Goal: Task Accomplishment & Management: Use online tool/utility

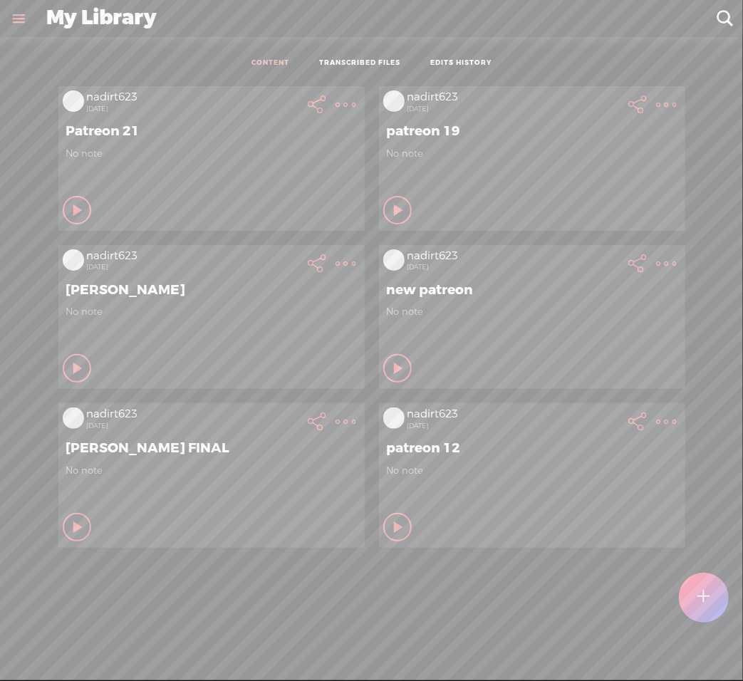
click at [699, 605] on t at bounding box center [703, 597] width 13 height 33
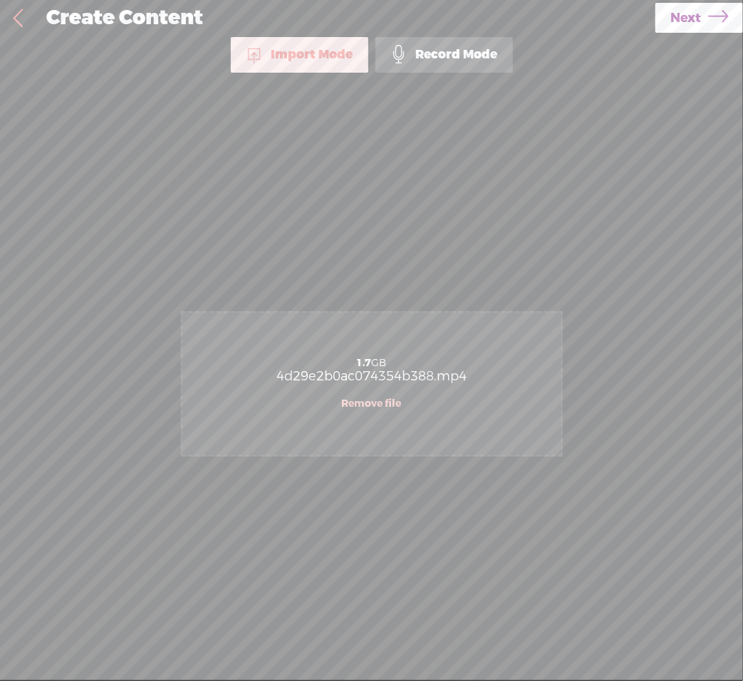
click at [675, 33] on div "Use text-to-audio Use voice actor Record From This Browser Use pre-recorded aud…" at bounding box center [699, 18] width 88 height 37
click at [674, 28] on span "Next" at bounding box center [685, 18] width 31 height 36
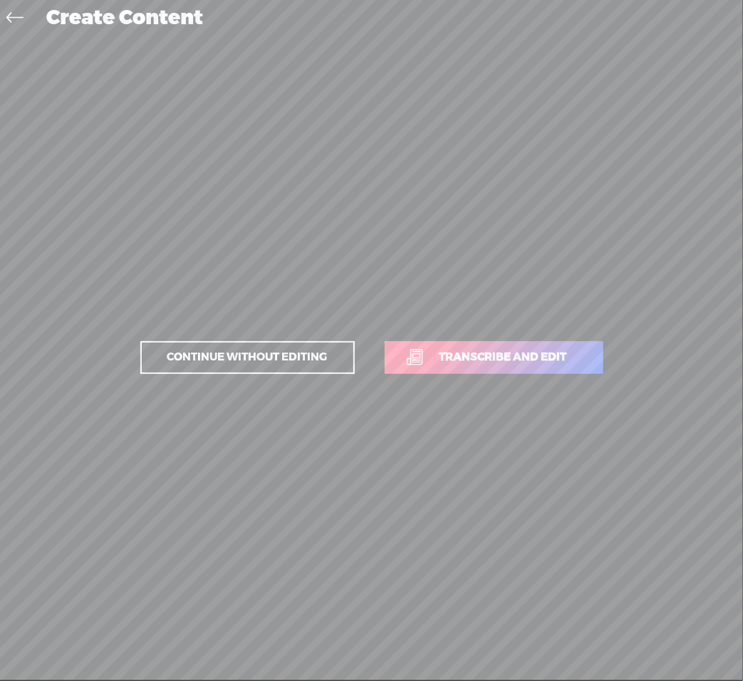
click at [546, 355] on span "Transcribe and edit" at bounding box center [503, 357] width 157 height 16
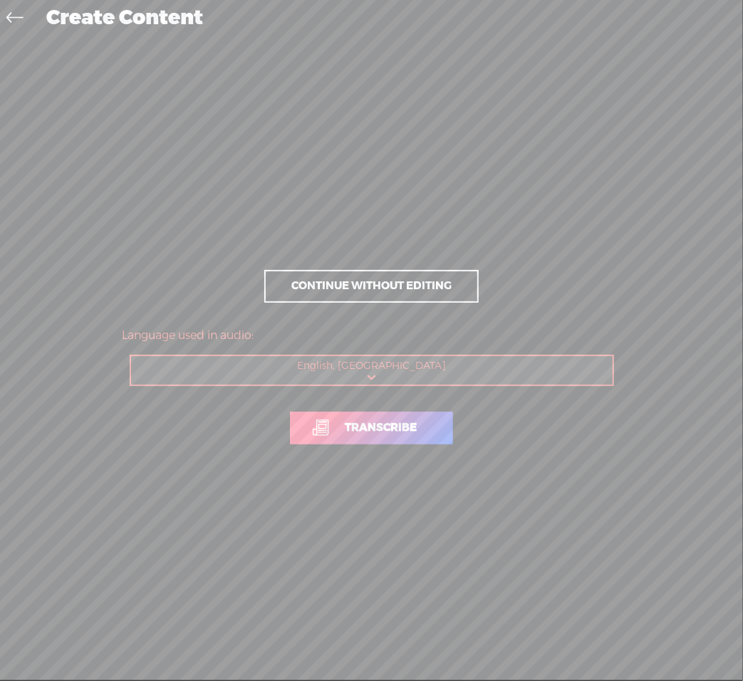
click at [387, 437] on link "Transcribe" at bounding box center [371, 428] width 163 height 33
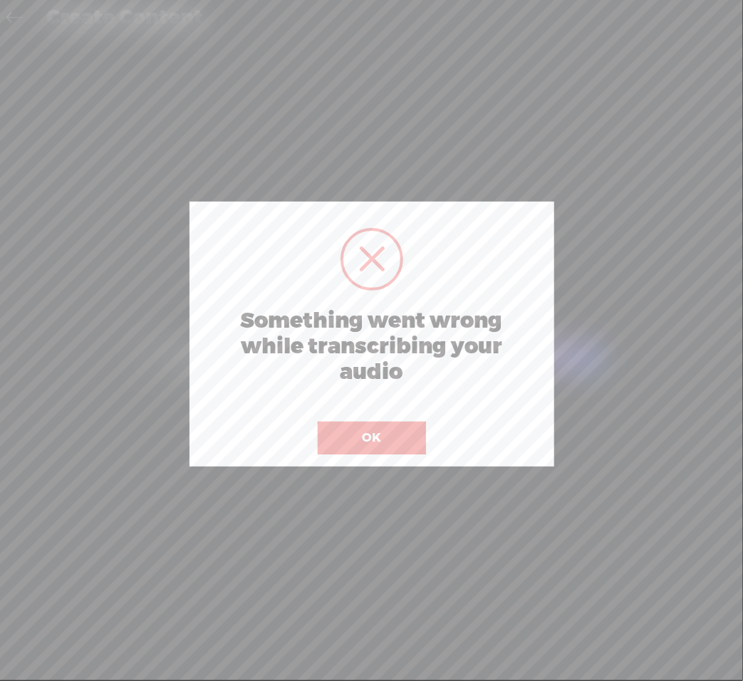
click at [387, 437] on button "OK" at bounding box center [372, 438] width 108 height 33
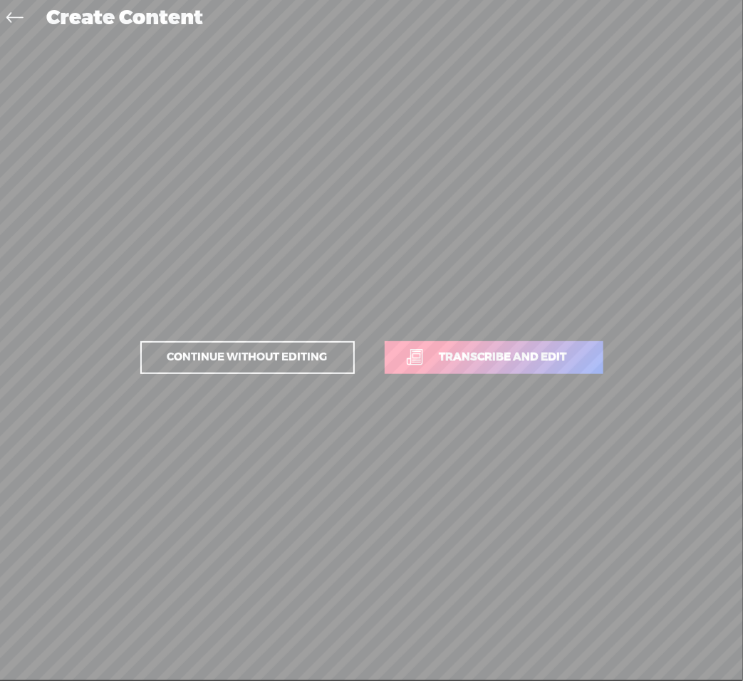
click at [473, 363] on span "Transcribe and edit" at bounding box center [503, 357] width 157 height 16
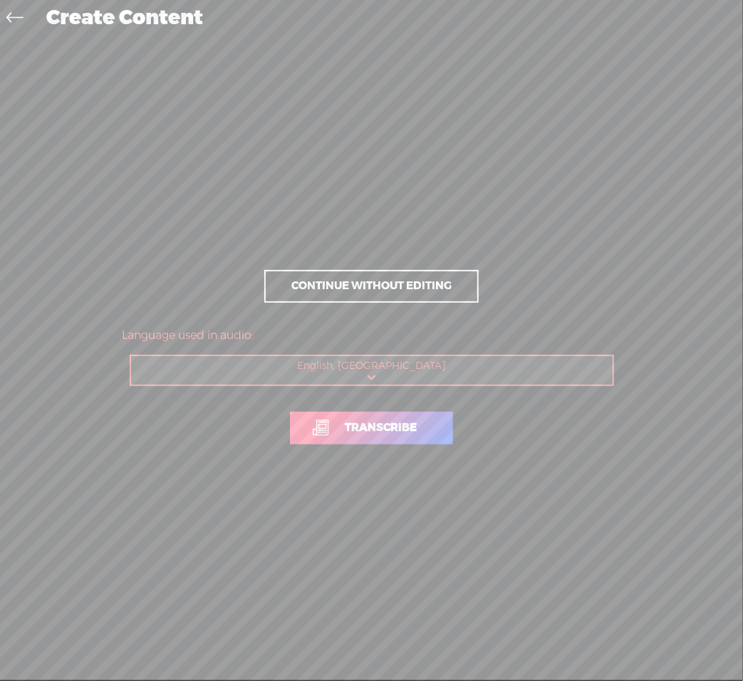
click at [378, 425] on span "Transcribe" at bounding box center [381, 428] width 102 height 16
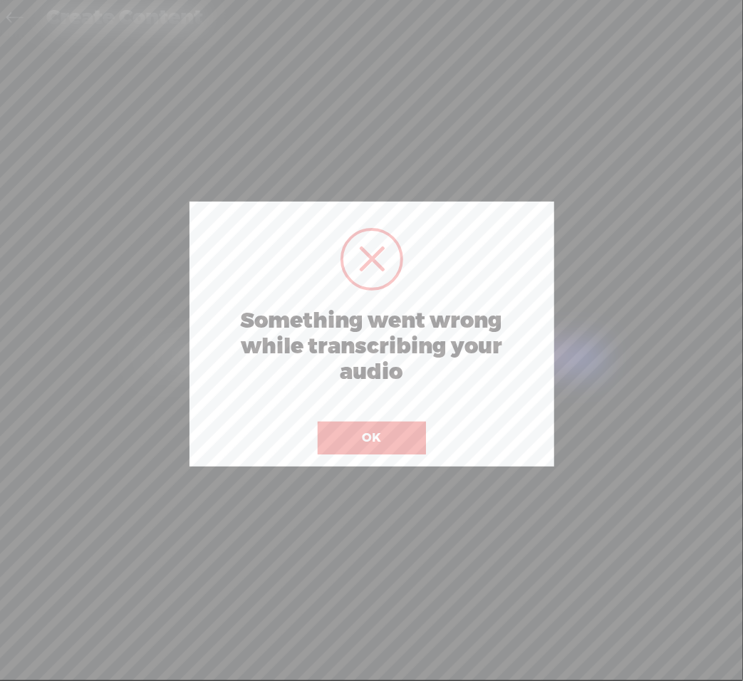
click at [368, 430] on button "OK" at bounding box center [372, 438] width 108 height 33
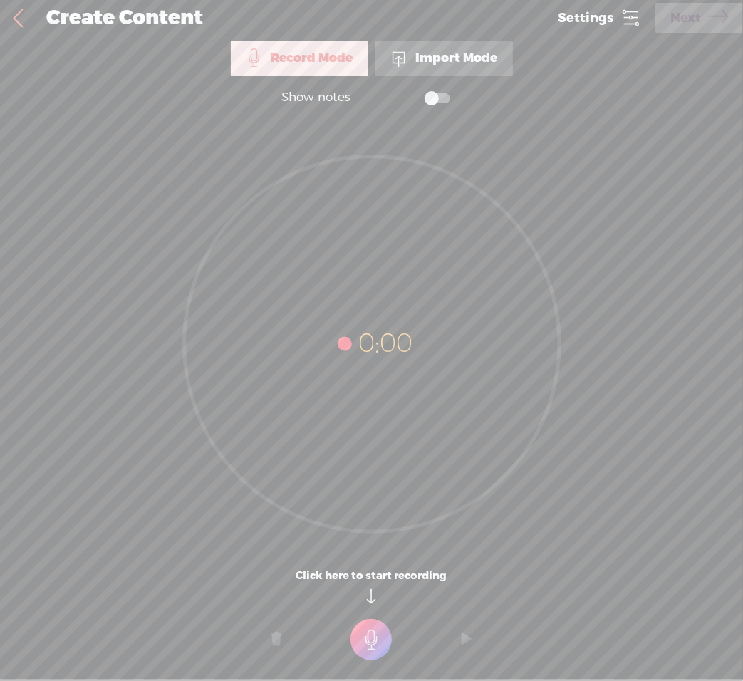
click at [19, 24] on link at bounding box center [18, 18] width 36 height 37
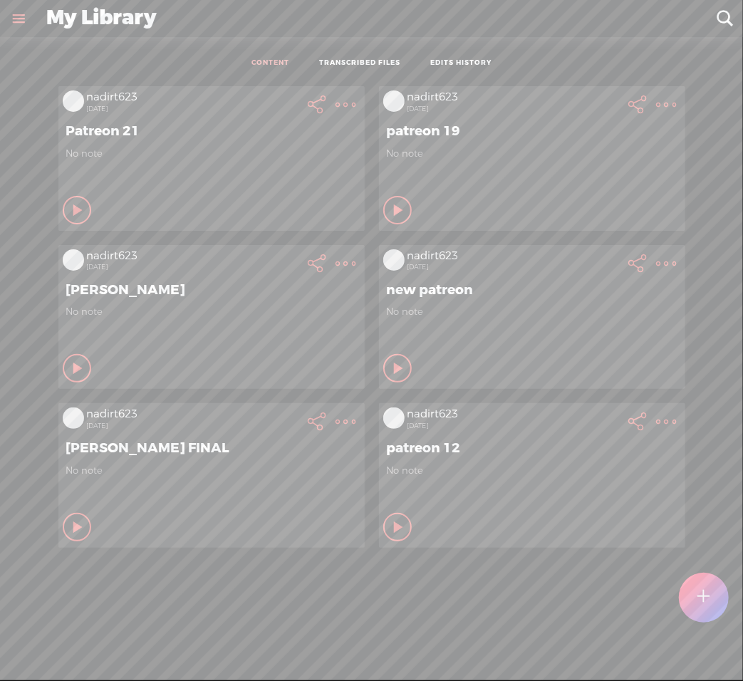
click at [697, 593] on div at bounding box center [704, 598] width 50 height 50
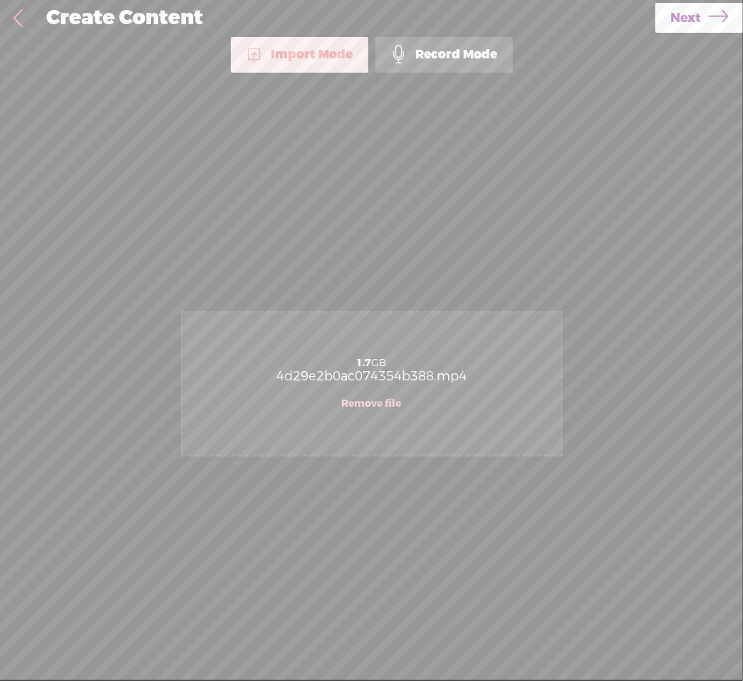
click at [677, 28] on span "Next" at bounding box center [685, 18] width 31 height 36
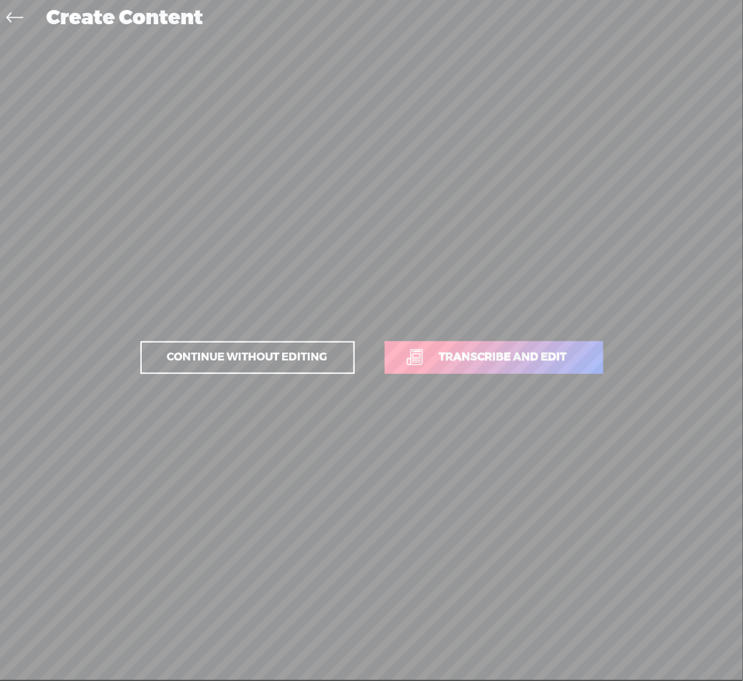
click at [445, 362] on span "Transcribe and edit" at bounding box center [503, 357] width 157 height 16
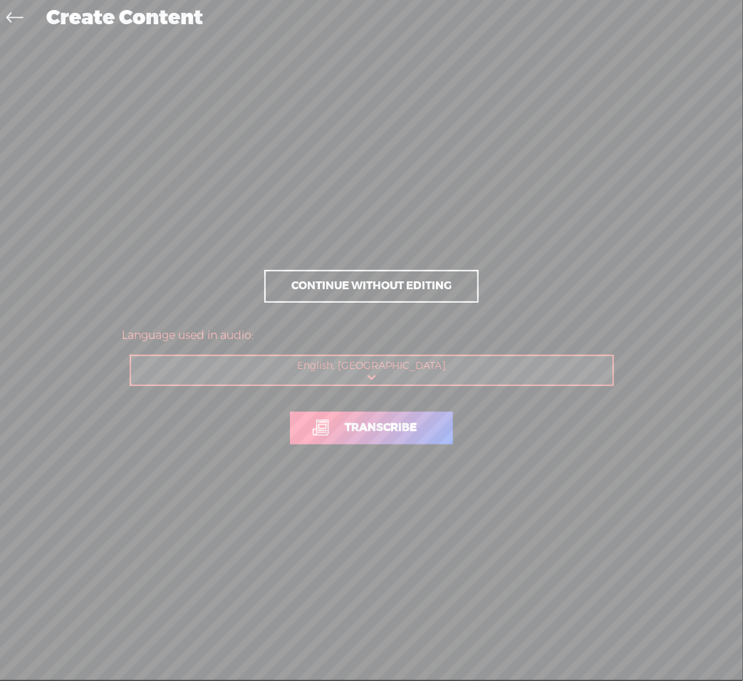
click at [378, 430] on span "Transcribe" at bounding box center [381, 428] width 102 height 16
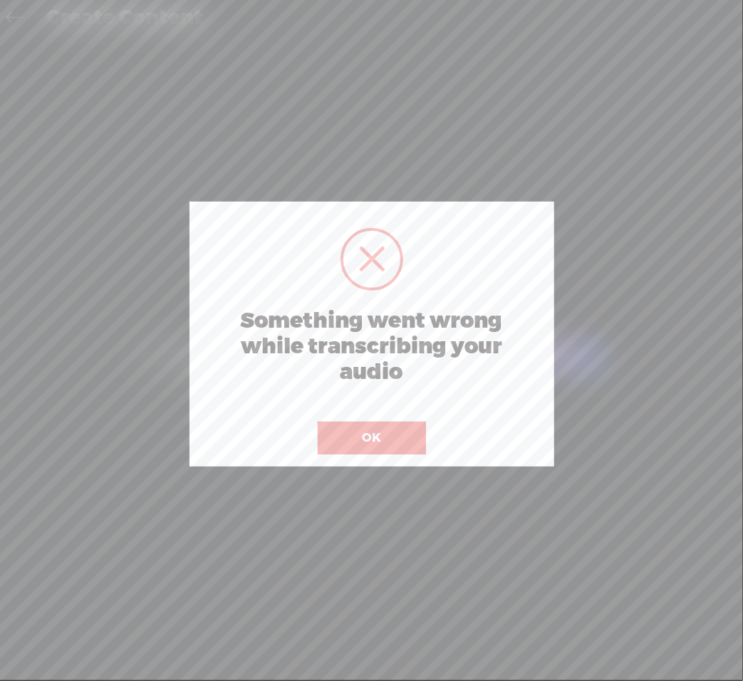
click at [378, 430] on button "OK" at bounding box center [372, 438] width 108 height 33
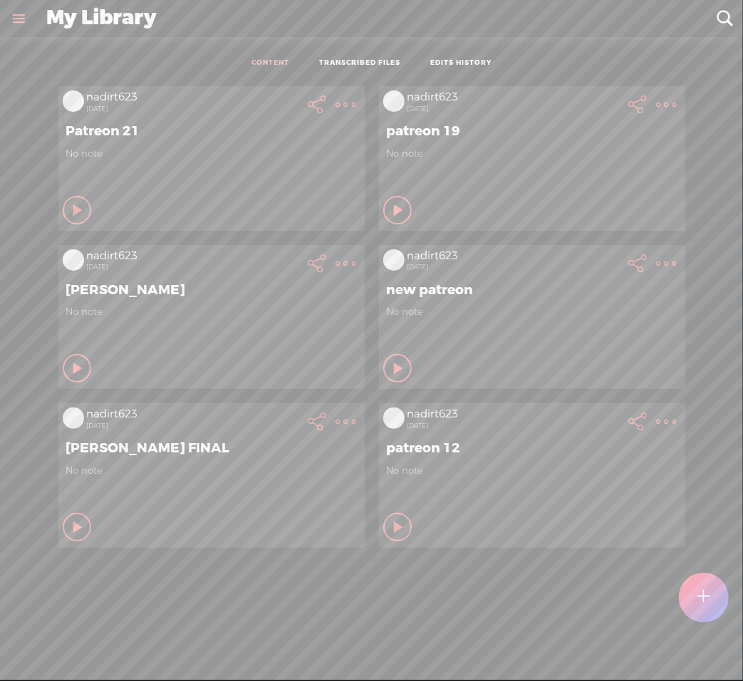
click at [717, 600] on div at bounding box center [704, 598] width 50 height 50
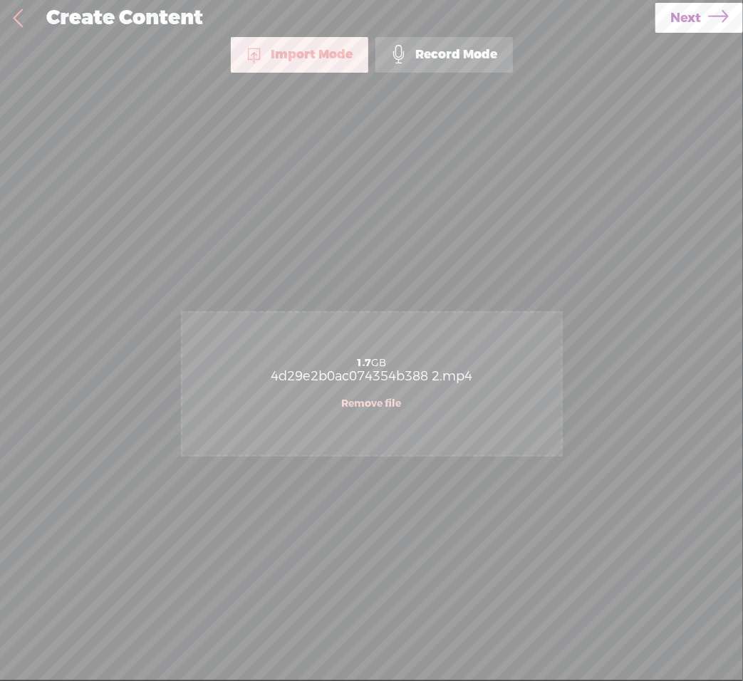
click at [680, 31] on span "Next" at bounding box center [685, 18] width 31 height 36
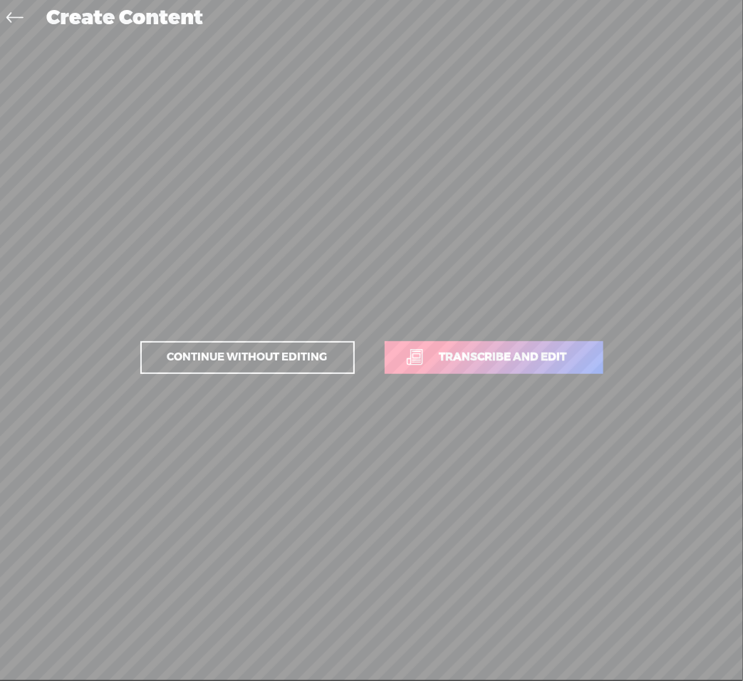
click at [467, 372] on link "Transcribe and edit" at bounding box center [494, 357] width 219 height 33
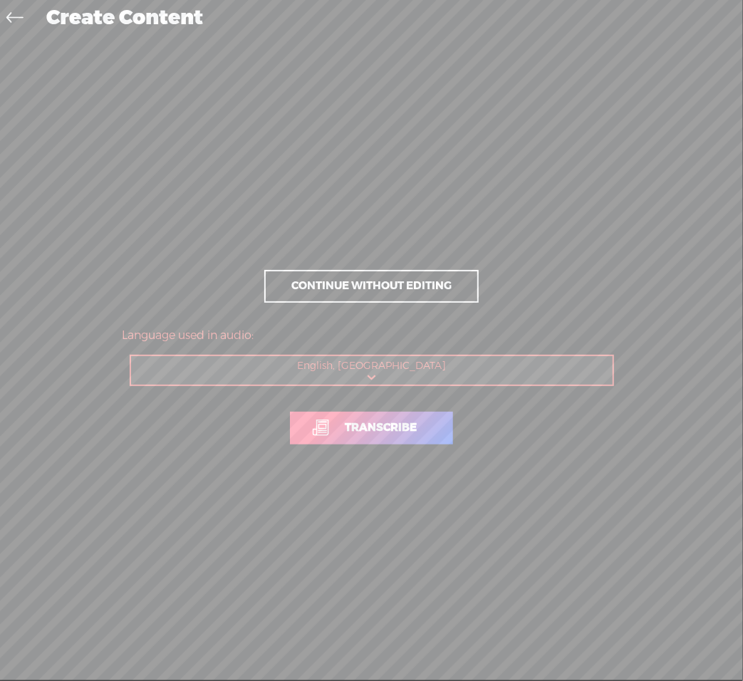
click at [394, 425] on span "Transcribe" at bounding box center [381, 428] width 102 height 16
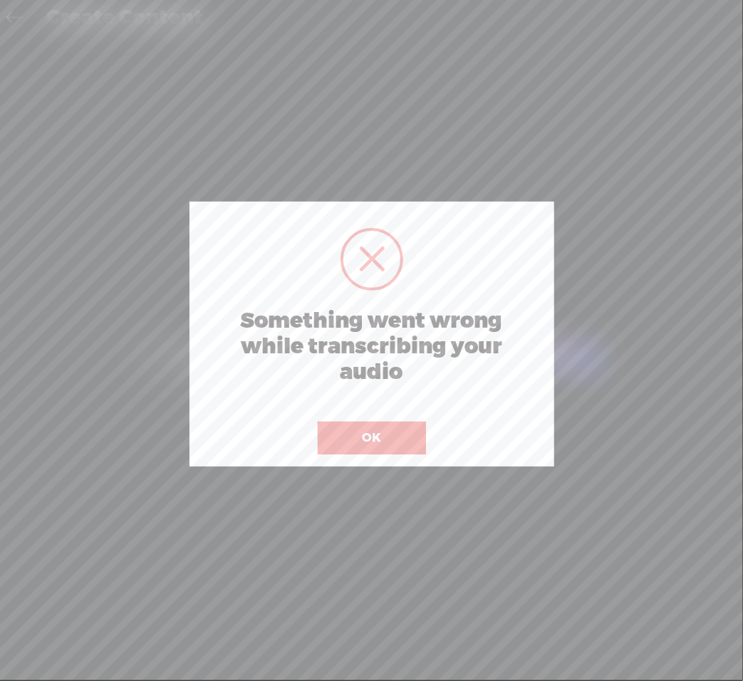
click at [394, 425] on button "OK" at bounding box center [372, 438] width 108 height 33
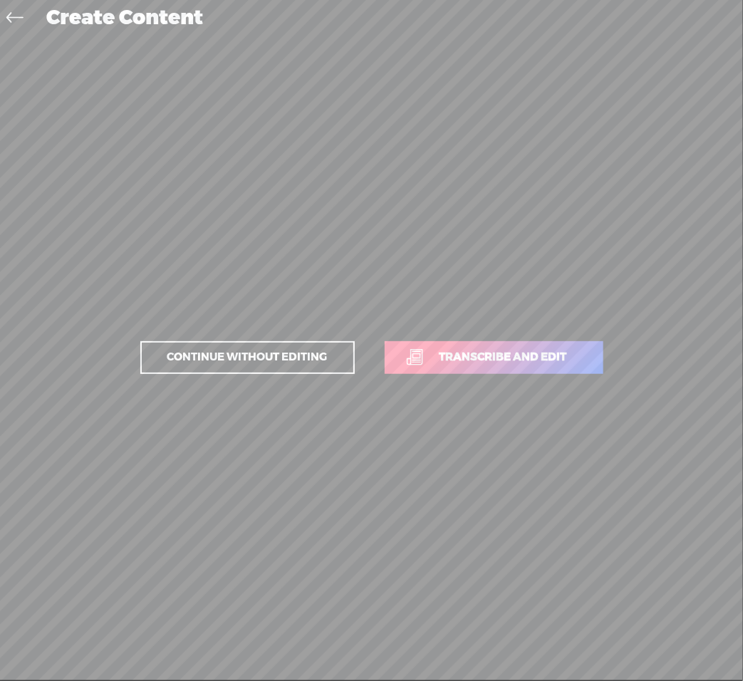
click at [13, 19] on icon at bounding box center [14, 20] width 16 height 32
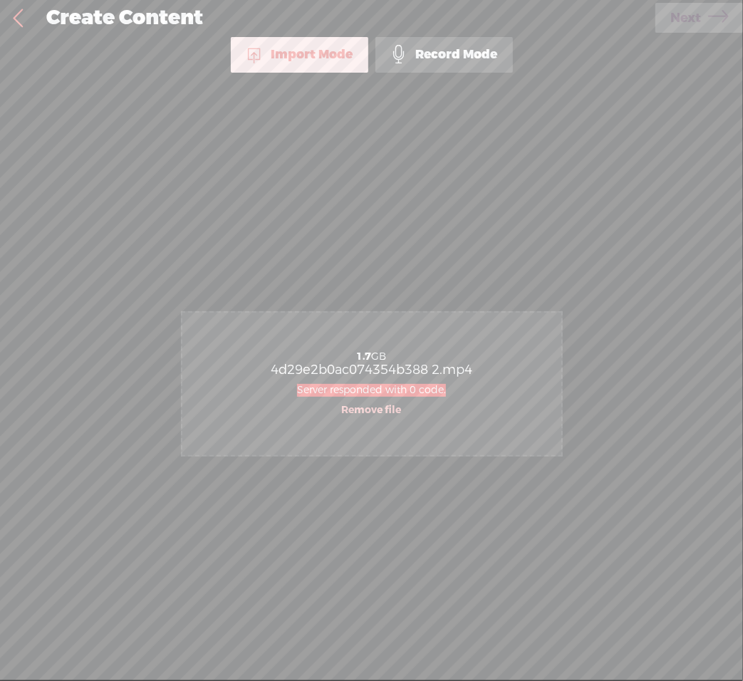
click at [395, 411] on link "Remove file" at bounding box center [372, 410] width 60 height 13
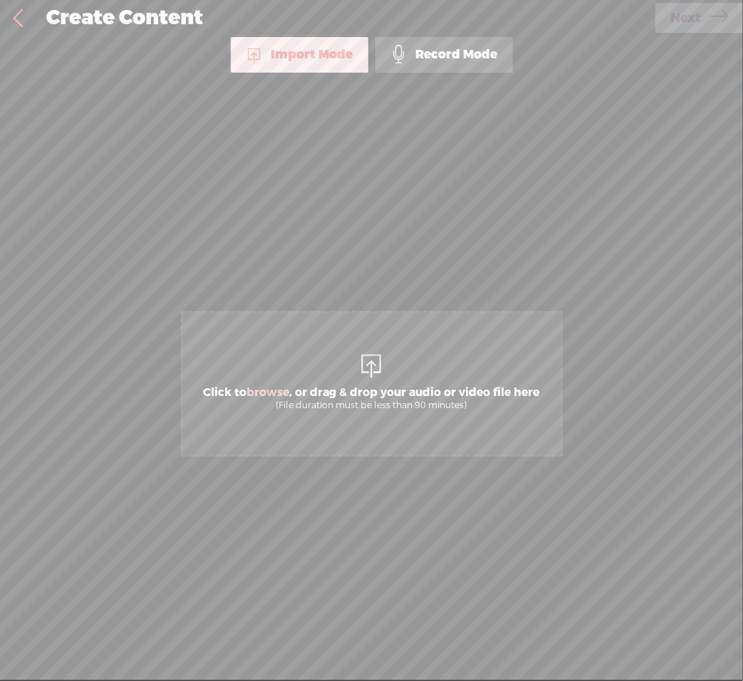
click at [386, 370] on span "Click to browse , or drag & drop your audio or video file here (File duration m…" at bounding box center [372, 383] width 382 height 145
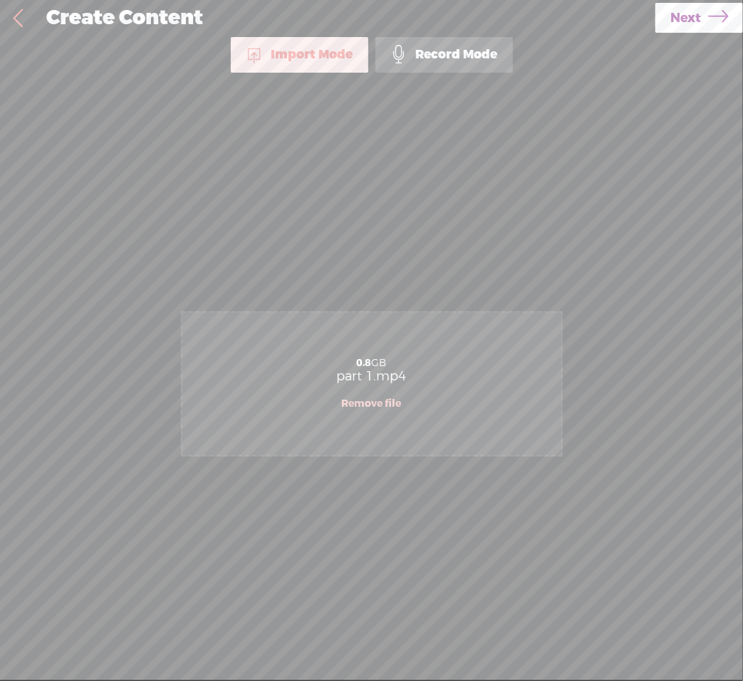
click at [683, 17] on span "Next" at bounding box center [685, 18] width 31 height 36
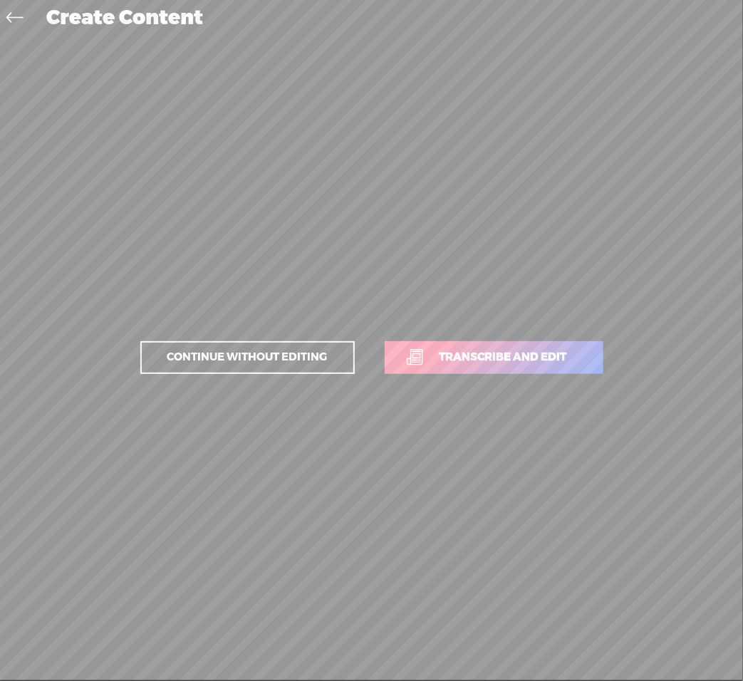
click at [469, 358] on span "Transcribe and edit" at bounding box center [503, 357] width 157 height 16
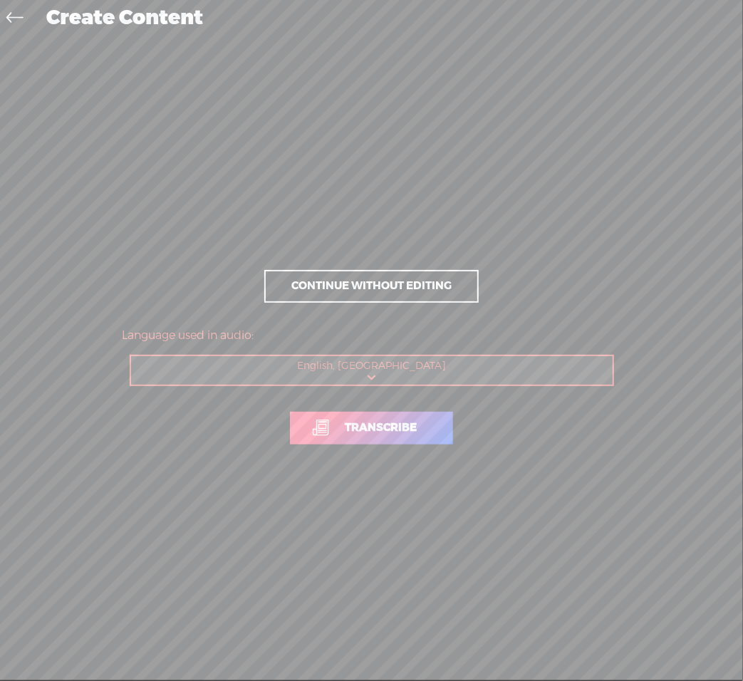
click at [380, 428] on span "Transcribe" at bounding box center [381, 428] width 102 height 16
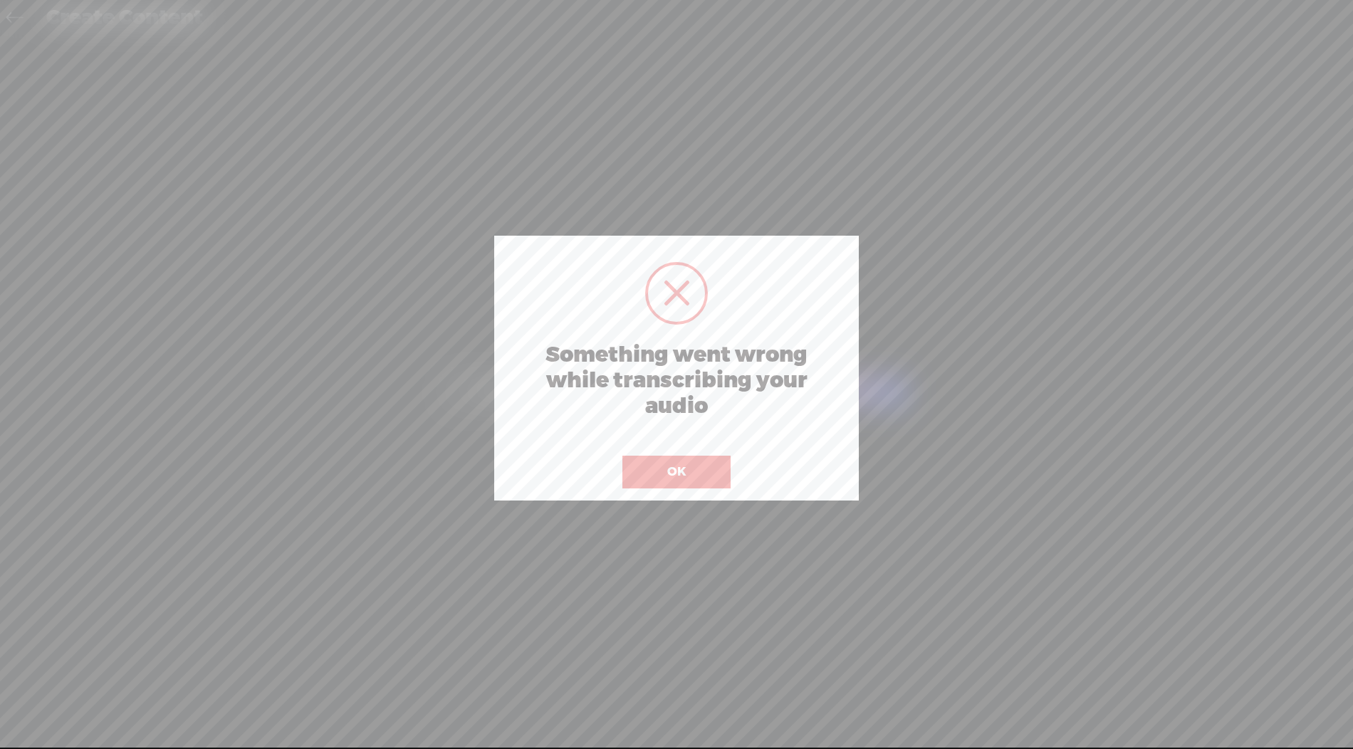
click at [661, 469] on button "OK" at bounding box center [677, 472] width 108 height 33
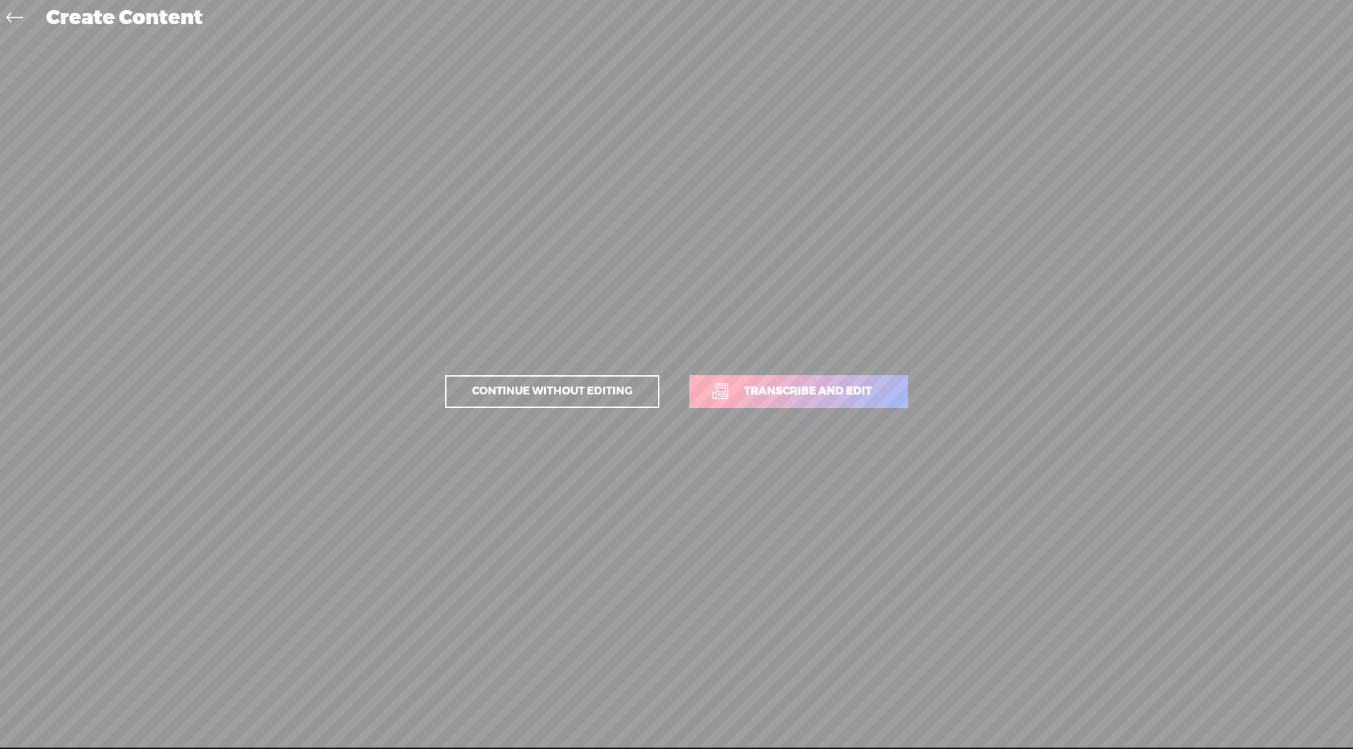
click at [16, 25] on icon at bounding box center [14, 20] width 16 height 32
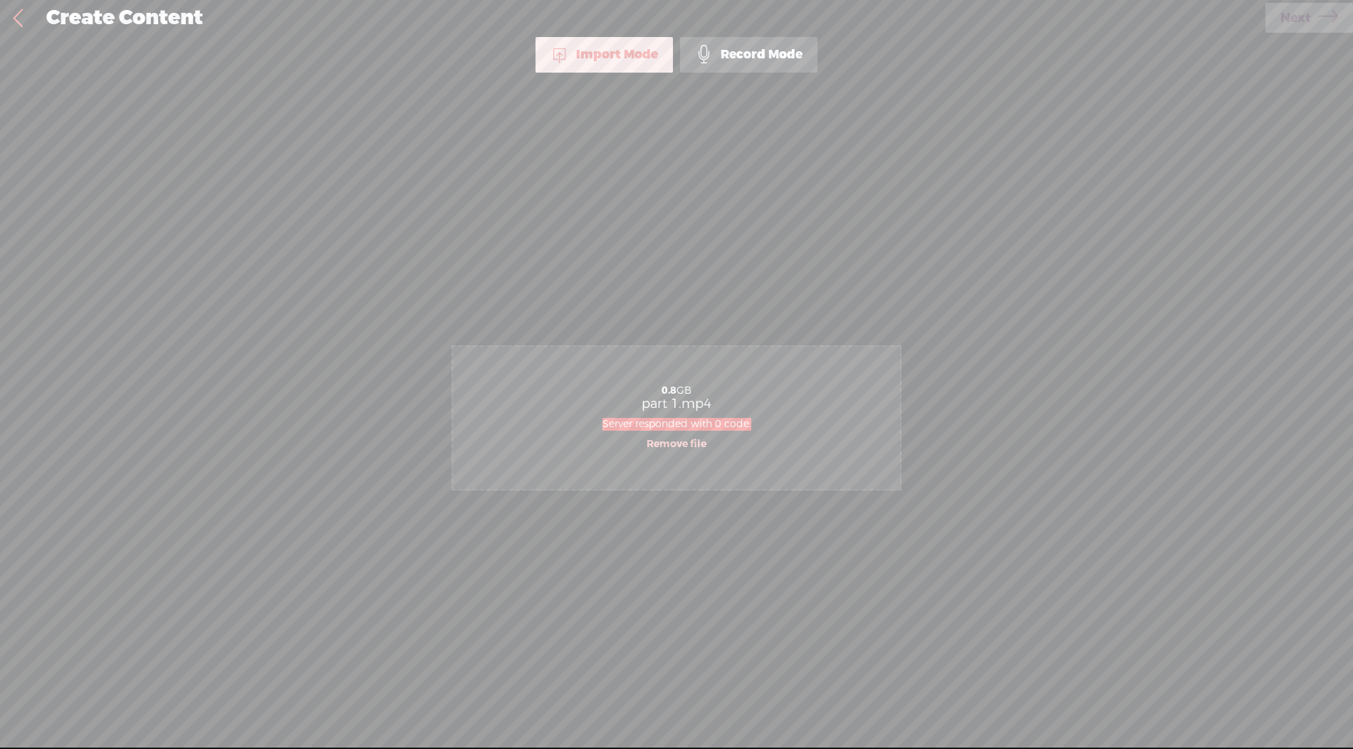
click at [16, 25] on link at bounding box center [18, 18] width 36 height 37
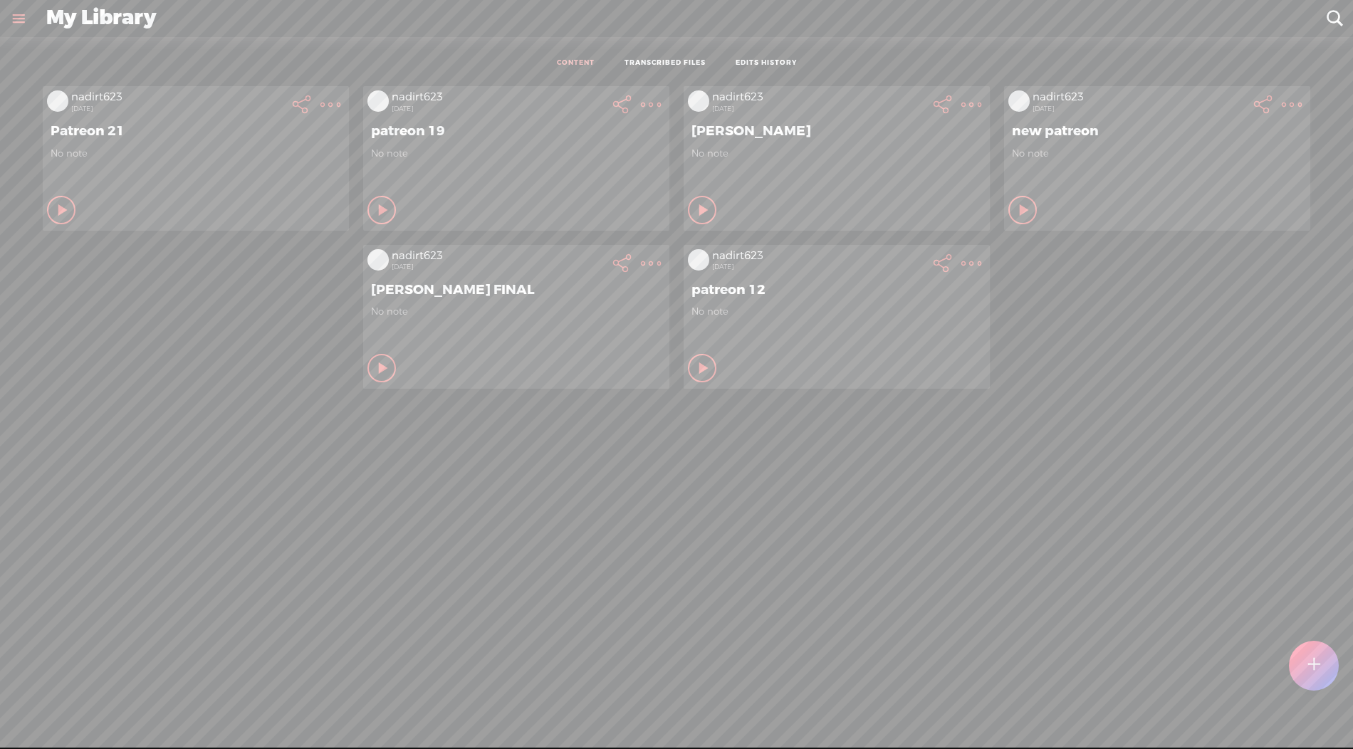
click at [340, 115] on t at bounding box center [331, 105] width 20 height 20
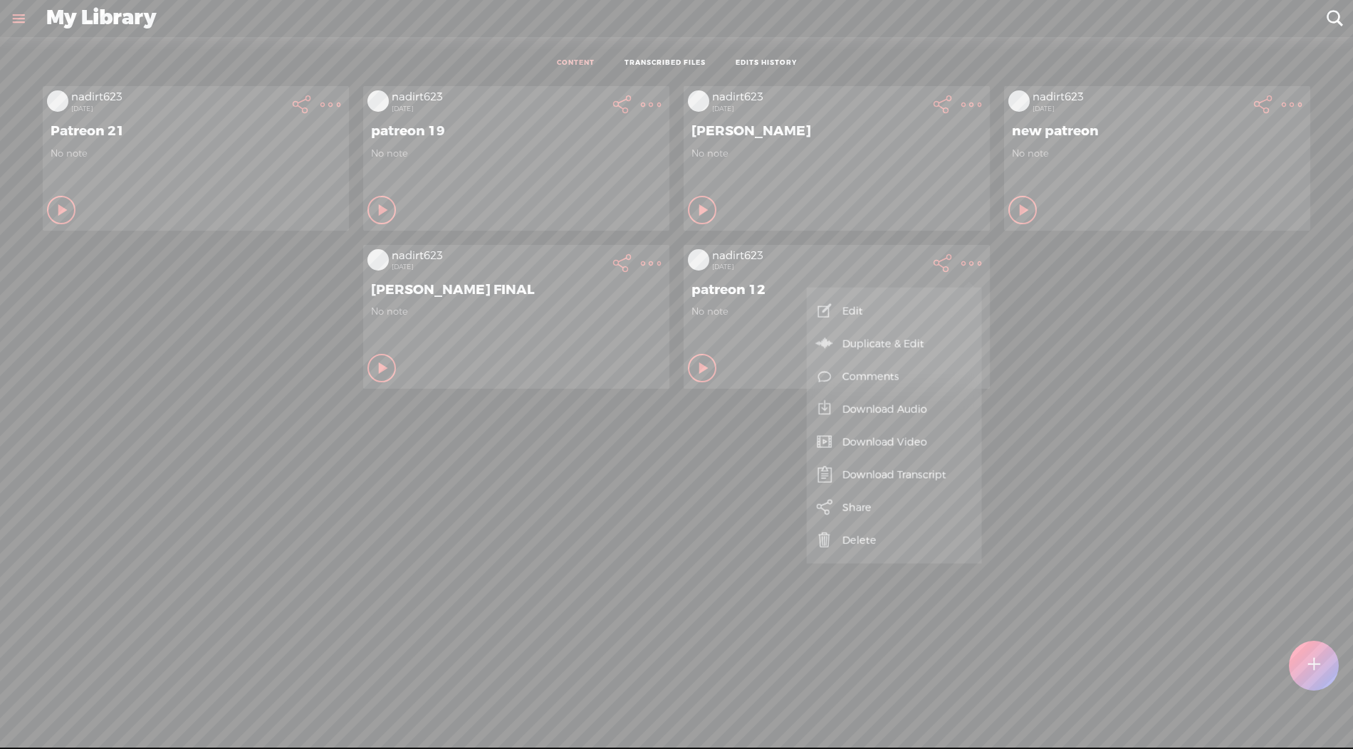
click at [742, 540] on link "Delete" at bounding box center [894, 540] width 161 height 33
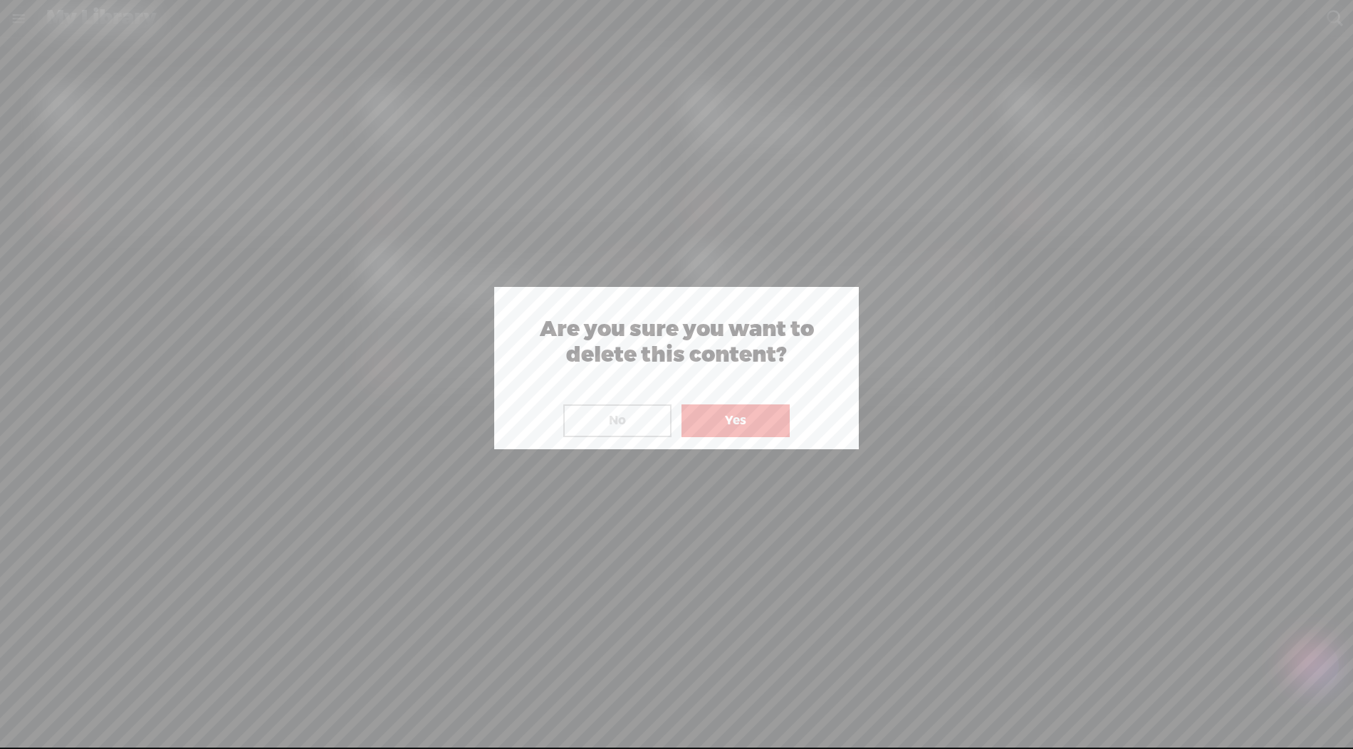
click at [725, 414] on button "Yes" at bounding box center [736, 421] width 108 height 33
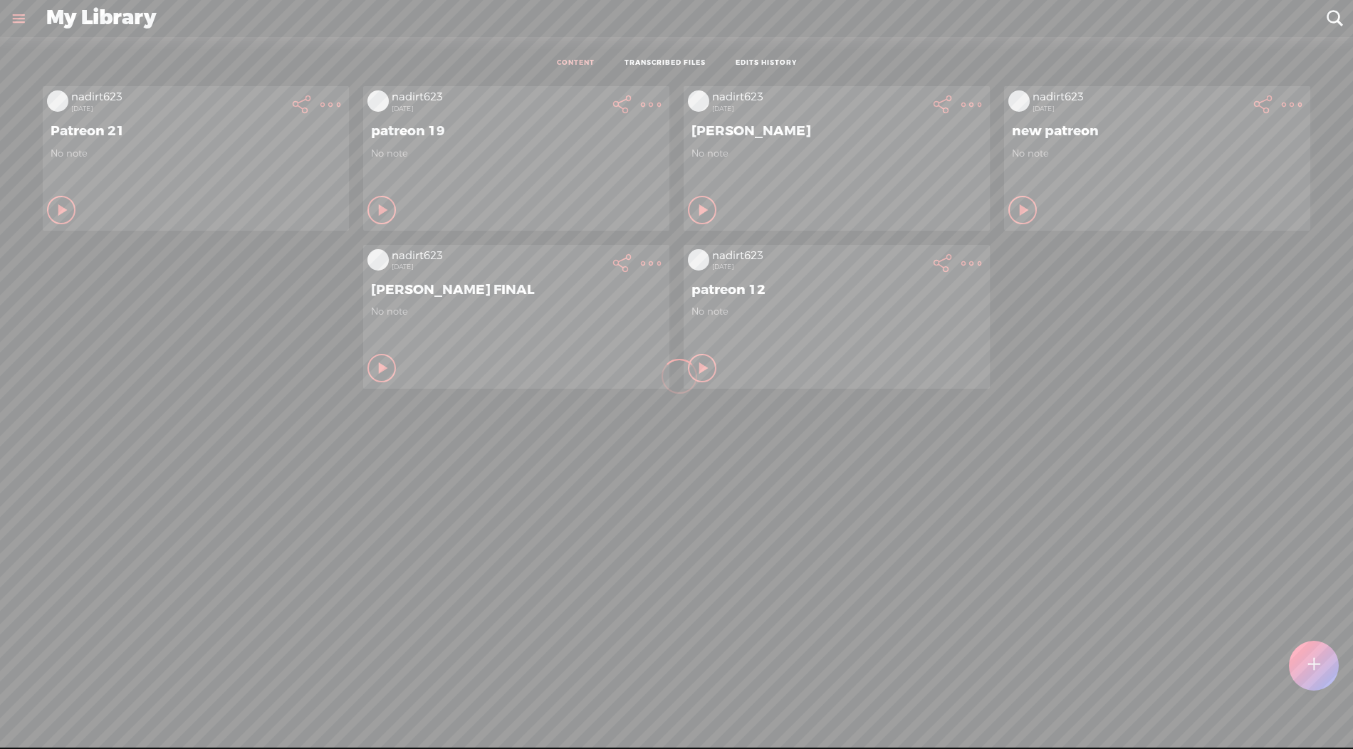
click at [19, 20] on link at bounding box center [18, 18] width 37 height 37
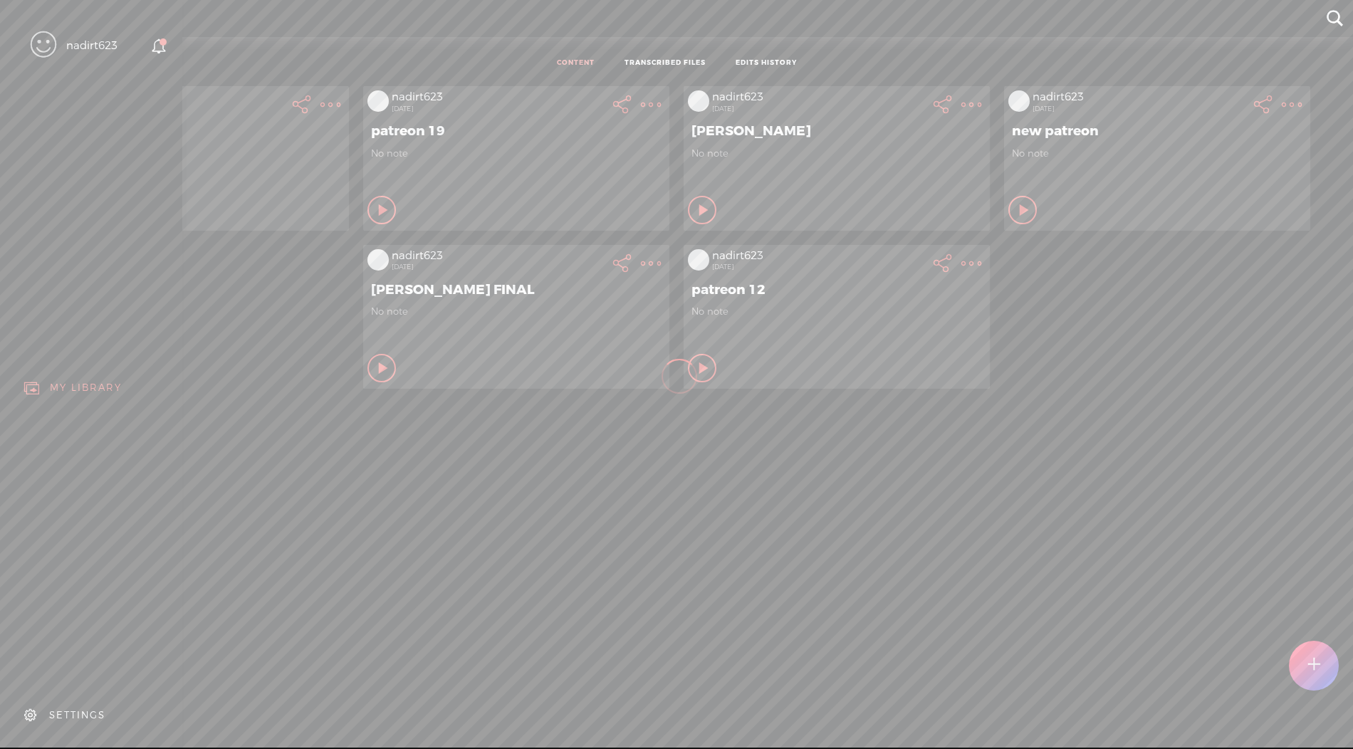
click at [79, 680] on div "SETTINGS" at bounding box center [77, 715] width 56 height 12
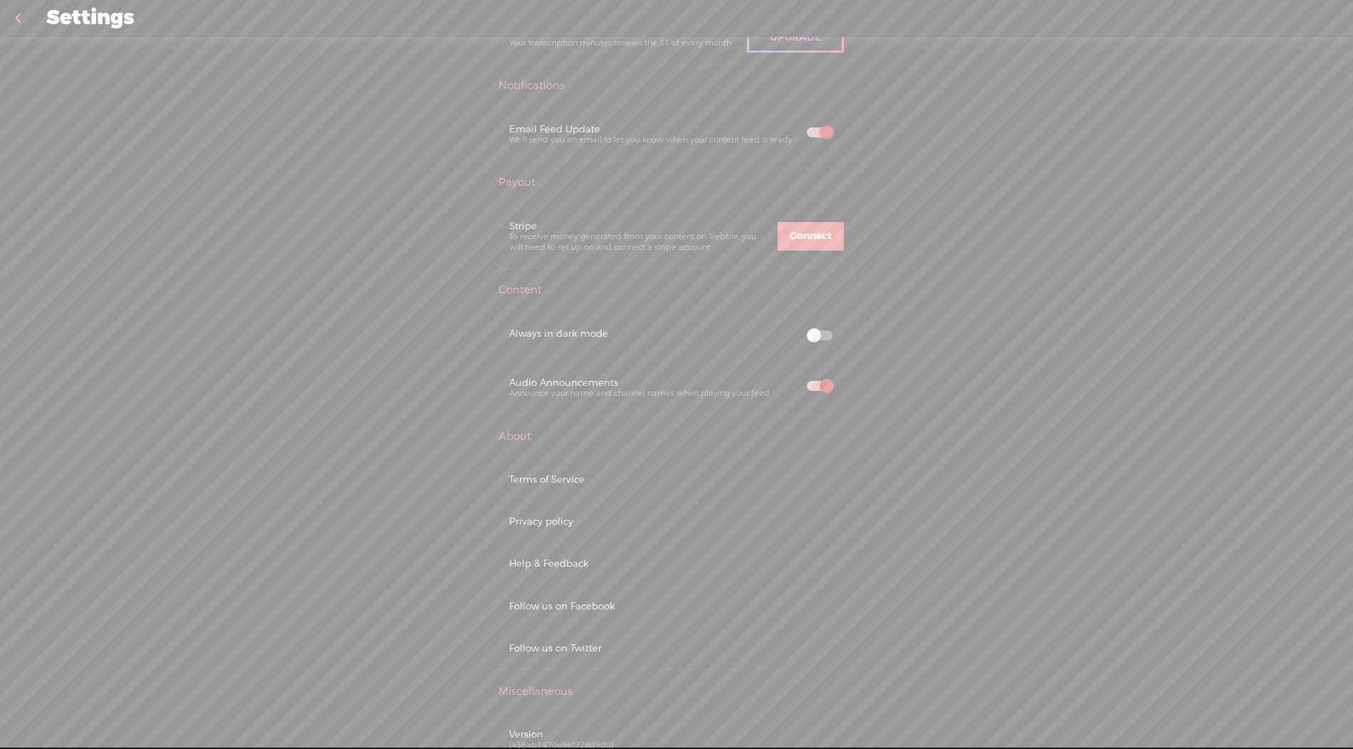
scroll to position [550, 0]
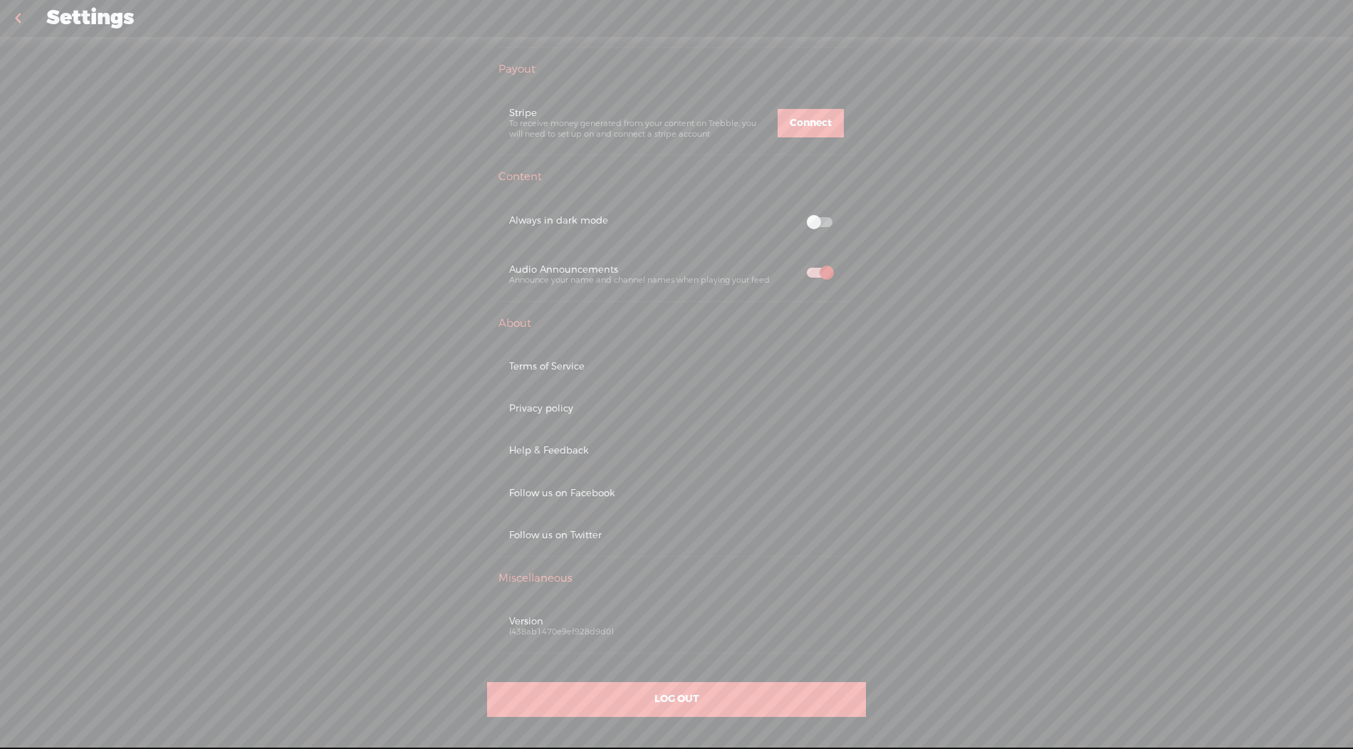
click at [652, 680] on div "LOG OUT" at bounding box center [676, 699] width 379 height 35
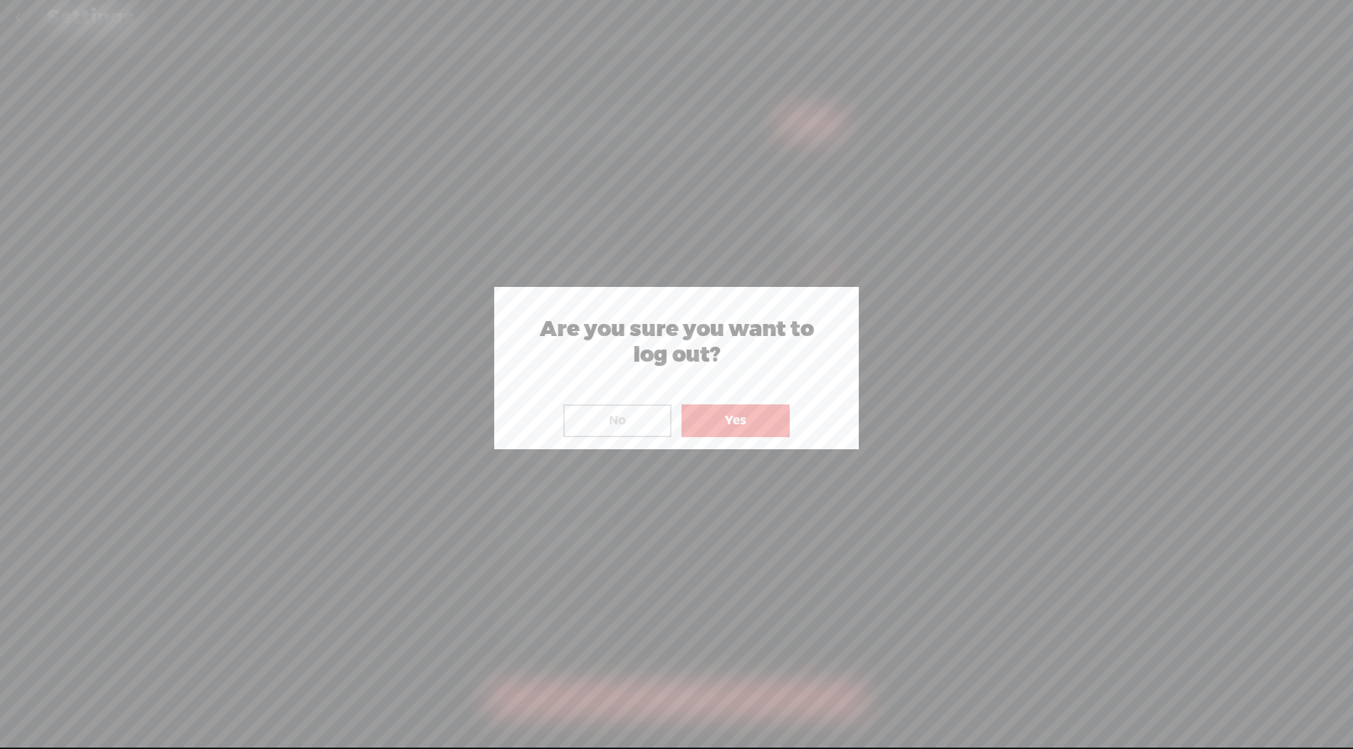
click at [730, 427] on button "Yes" at bounding box center [736, 421] width 108 height 33
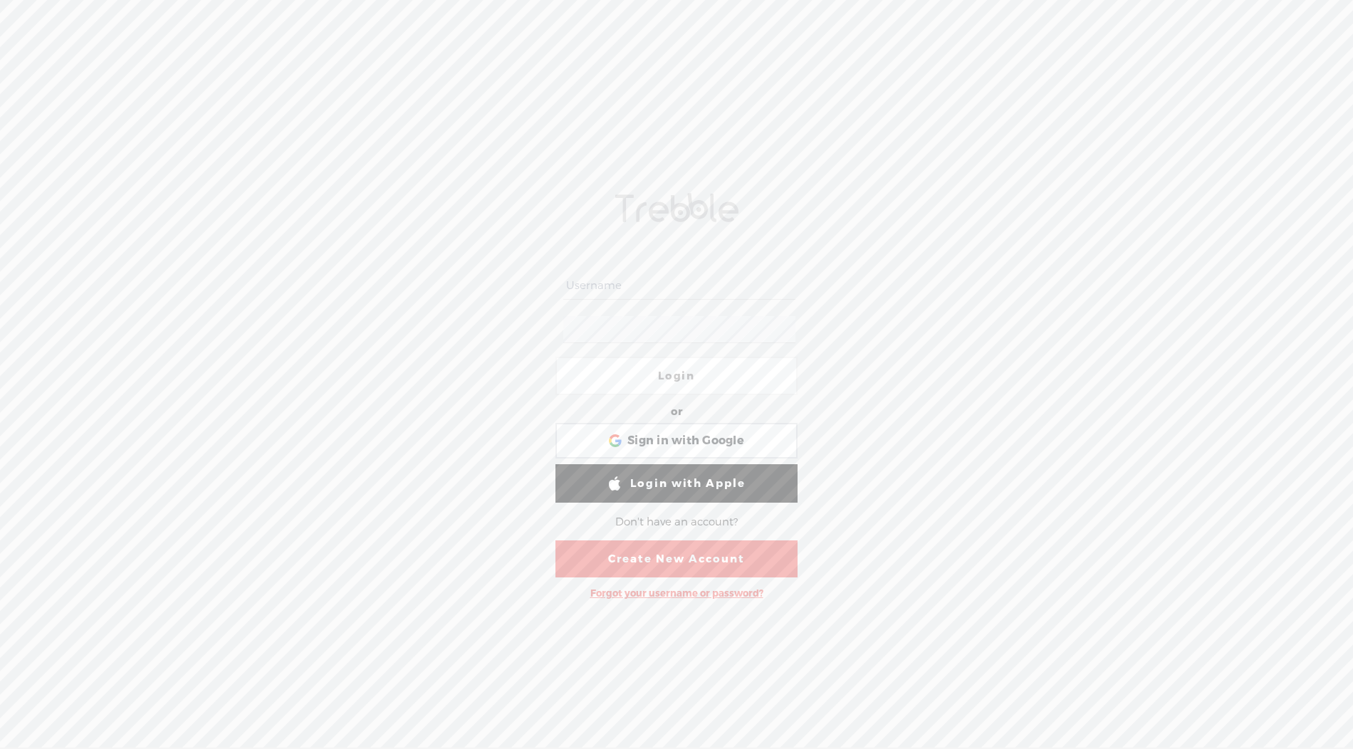
click at [641, 295] on input "text" at bounding box center [678, 286] width 231 height 28
type input "Dimmingthegaslight1"
click at [681, 377] on link "Login" at bounding box center [677, 376] width 242 height 38
